Goal: Information Seeking & Learning: Learn about a topic

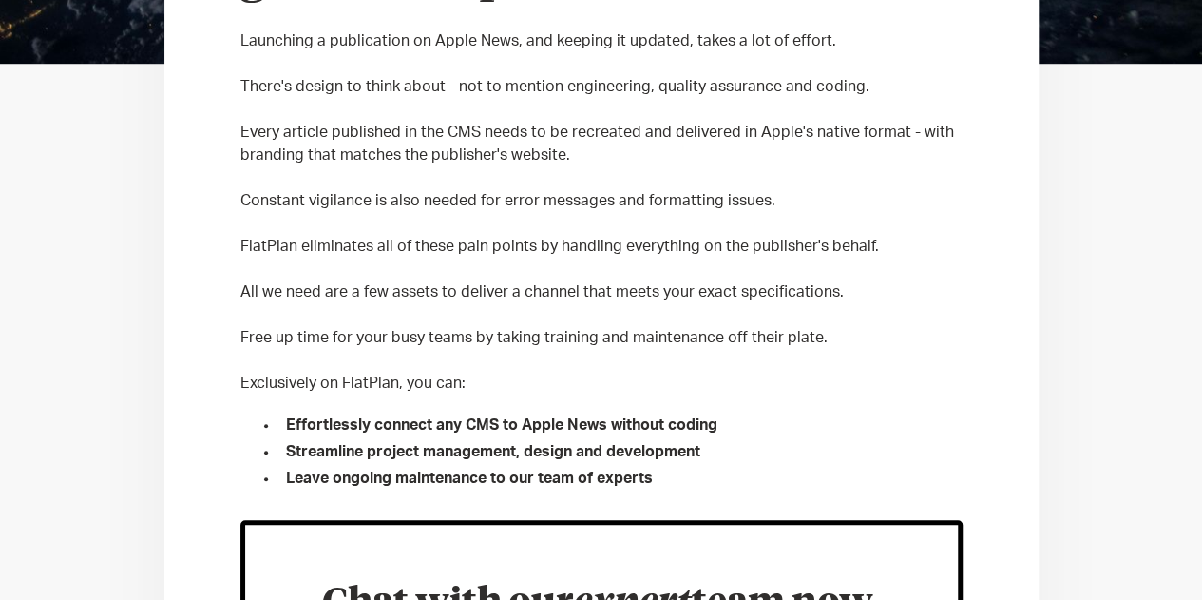
scroll to position [709, 0]
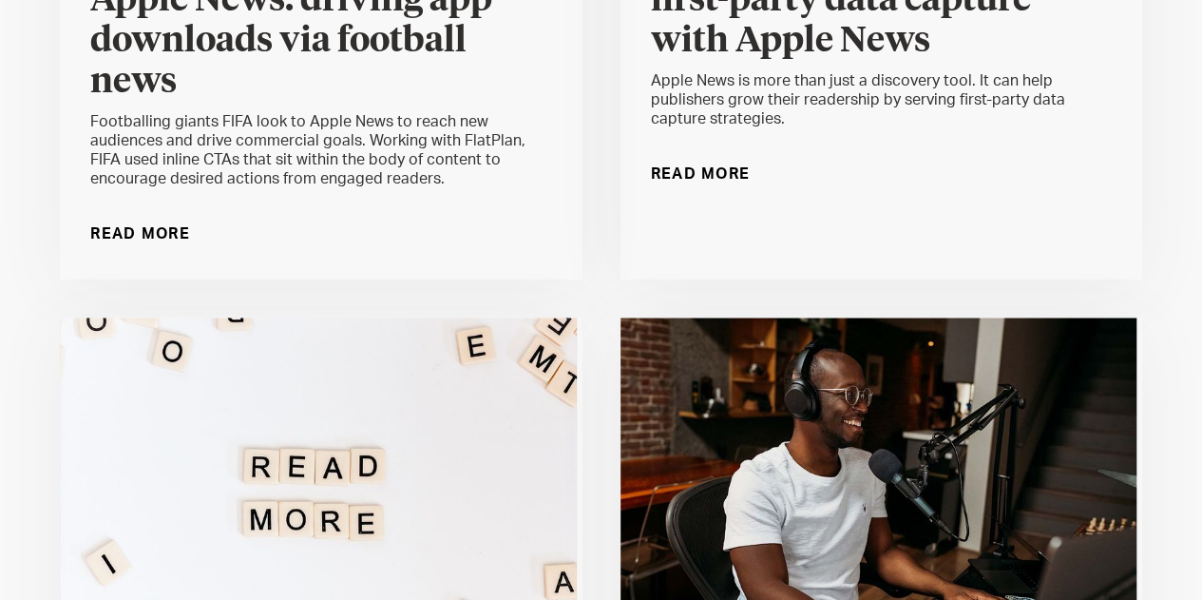
scroll to position [12237, 0]
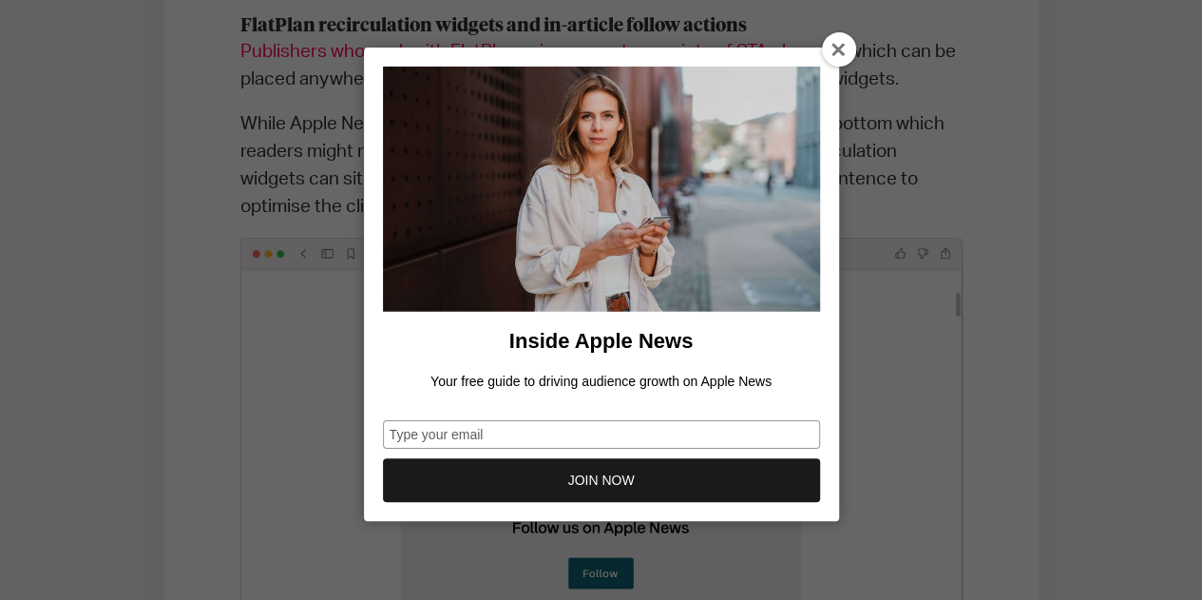
scroll to position [3750, 0]
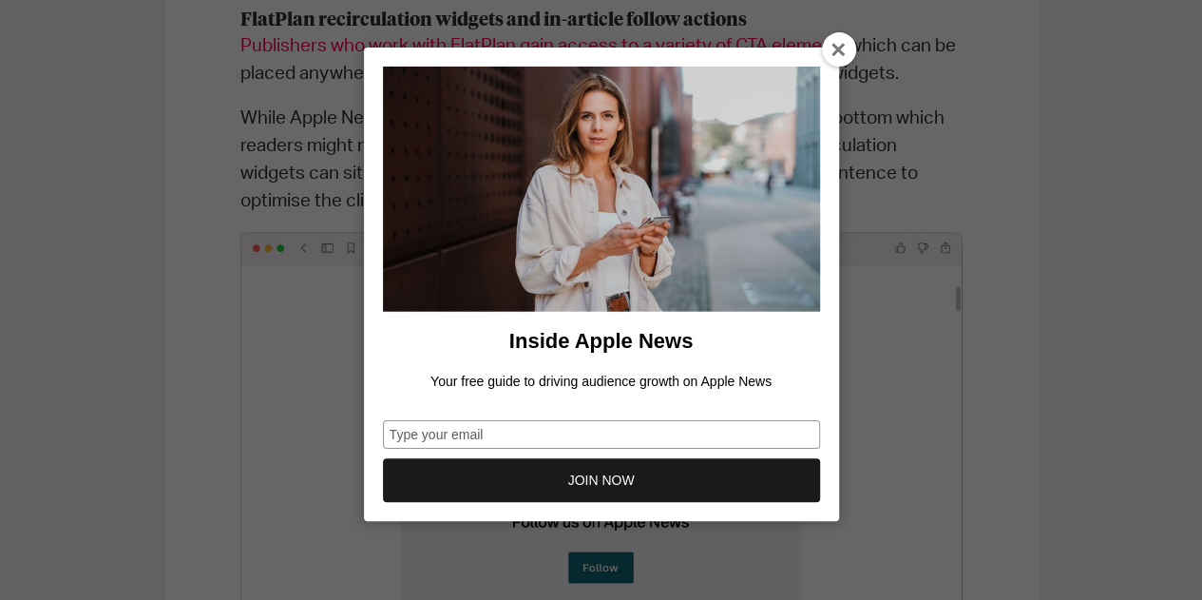
click at [834, 59] on div at bounding box center [839, 49] width 34 height 34
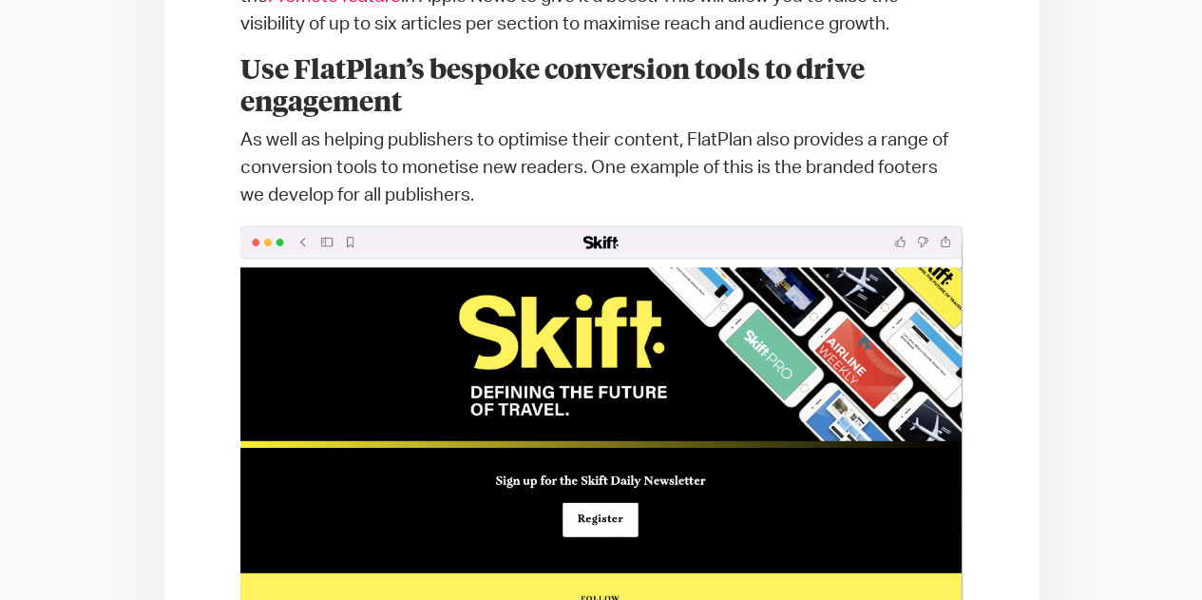
scroll to position [6614, 0]
